Goal: Task Accomplishment & Management: Use online tool/utility

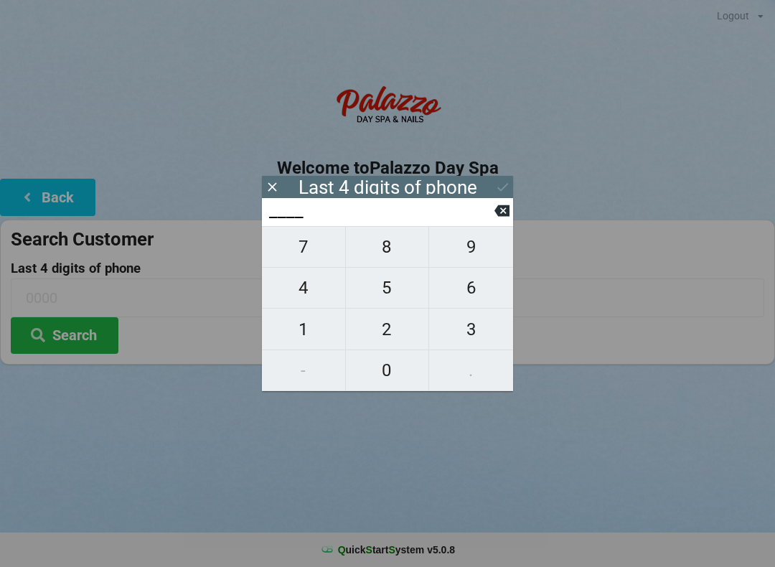
click at [308, 296] on span "4" at bounding box center [303, 288] width 83 height 30
type input "4___"
click at [384, 381] on span "0" at bounding box center [387, 370] width 83 height 30
type input "40__"
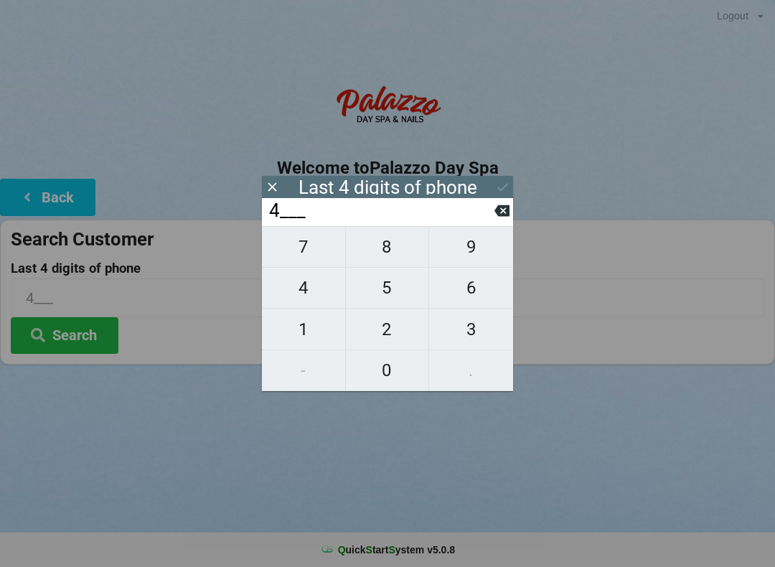
type input "40__"
click at [312, 258] on span "7" at bounding box center [303, 247] width 83 height 30
type input "407_"
click at [323, 257] on span "7" at bounding box center [303, 247] width 83 height 30
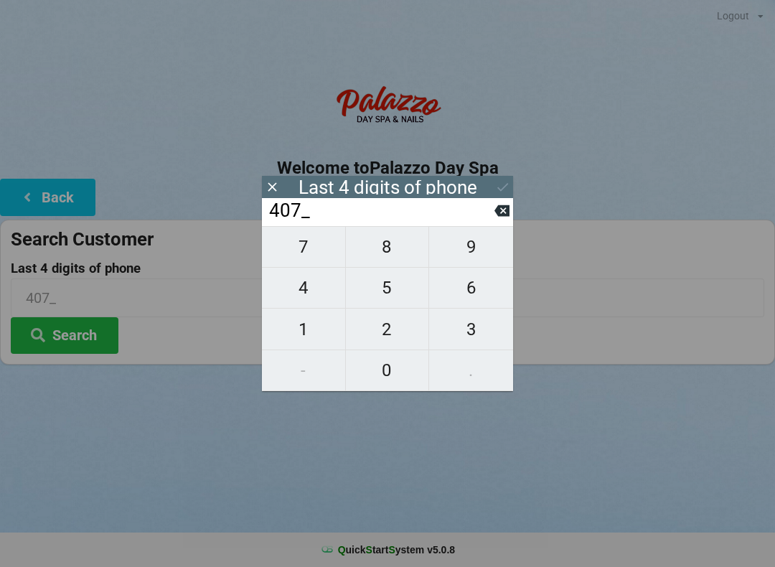
type input "4077"
click at [472, 333] on div "7 8 9 4 5 6 1 2 3 - 0 ." at bounding box center [387, 308] width 251 height 165
click at [470, 332] on div "7 8 9 4 5 6 1 2 3 - 0 ." at bounding box center [387, 308] width 251 height 165
click at [498, 217] on icon at bounding box center [502, 210] width 15 height 11
click at [497, 220] on button at bounding box center [502, 210] width 15 height 19
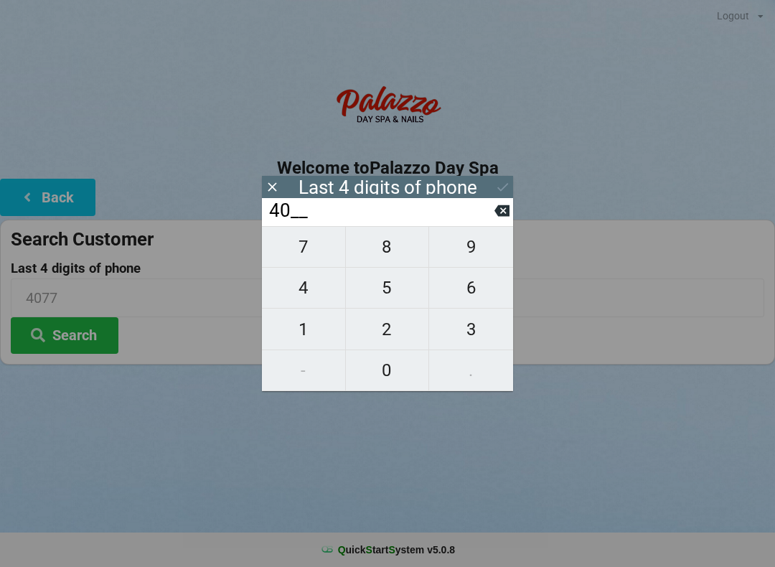
click at [493, 223] on input "40__" at bounding box center [381, 211] width 227 height 23
click at [495, 218] on icon at bounding box center [502, 210] width 15 height 15
click at [501, 217] on icon at bounding box center [502, 210] width 15 height 11
type input "____"
click at [314, 254] on span "7" at bounding box center [303, 247] width 83 height 30
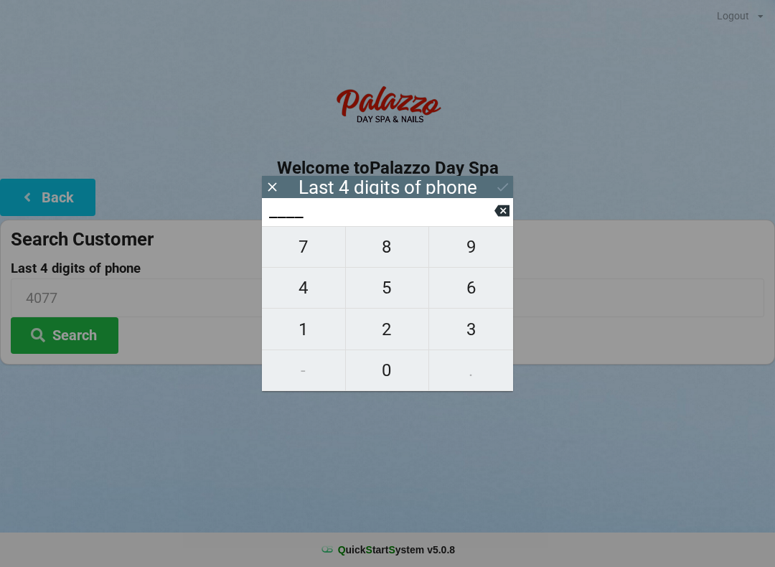
type input "7___"
click at [311, 256] on span "7" at bounding box center [303, 247] width 83 height 30
type input "77__"
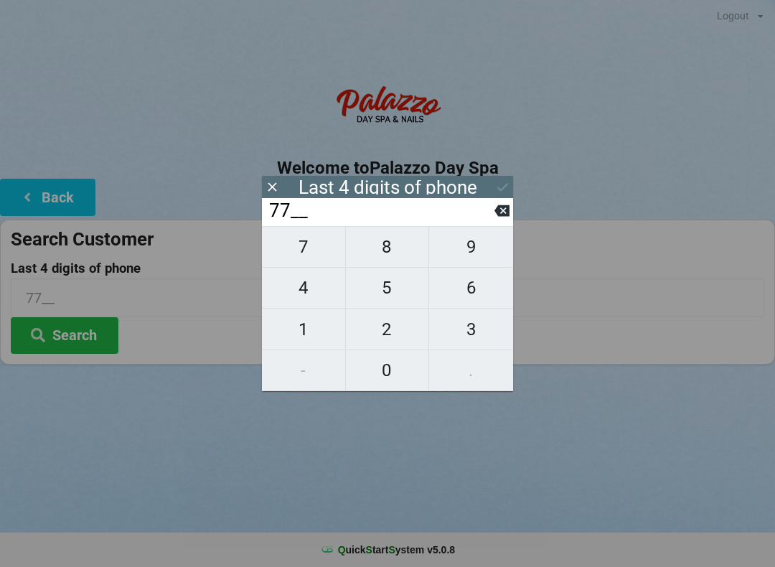
click at [398, 375] on span "0" at bounding box center [387, 370] width 83 height 30
type input "770_"
click at [392, 370] on span "0" at bounding box center [387, 370] width 83 height 30
type input "7700"
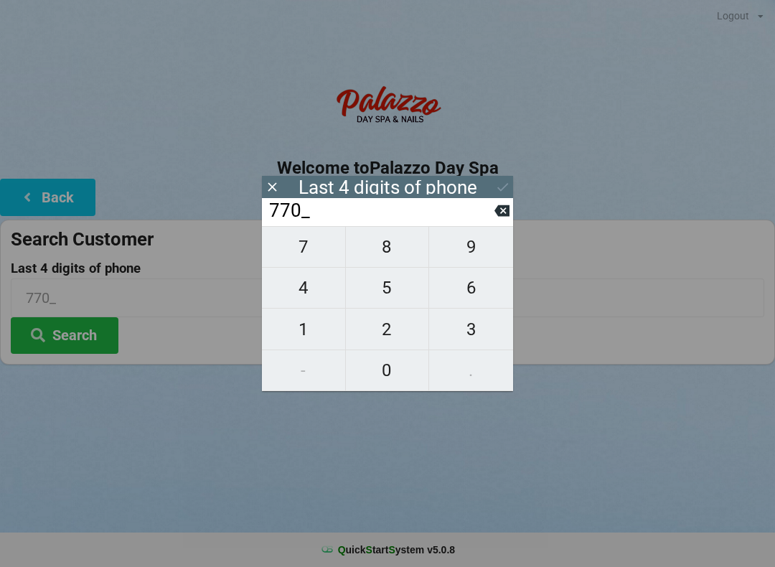
type input "7700"
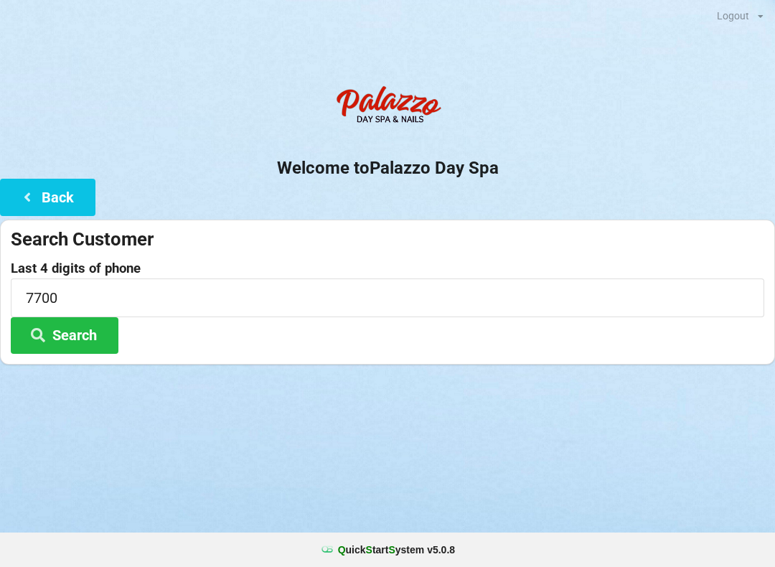
click at [585, 414] on div "Logout Logout Sign-In Welcome to Palazzo Day Spa Back Search Customer Last 4 di…" at bounding box center [387, 283] width 775 height 567
click at [85, 333] on button "Search" at bounding box center [65, 335] width 108 height 37
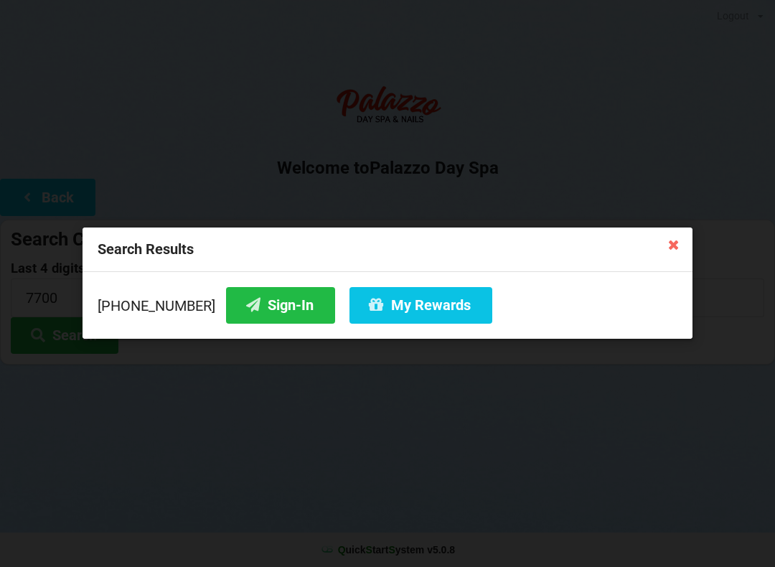
click at [257, 309] on button "Sign-In" at bounding box center [280, 305] width 109 height 37
